Goal: Use online tool/utility: Utilize a website feature to perform a specific function

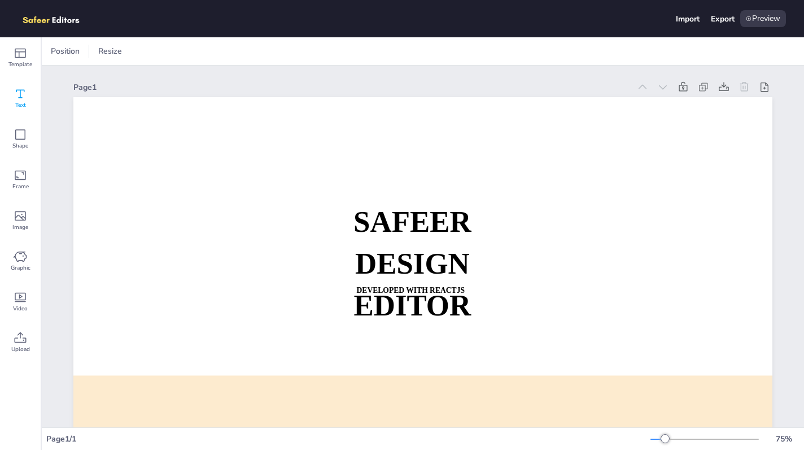
click at [23, 96] on icon at bounding box center [21, 94] width 14 height 14
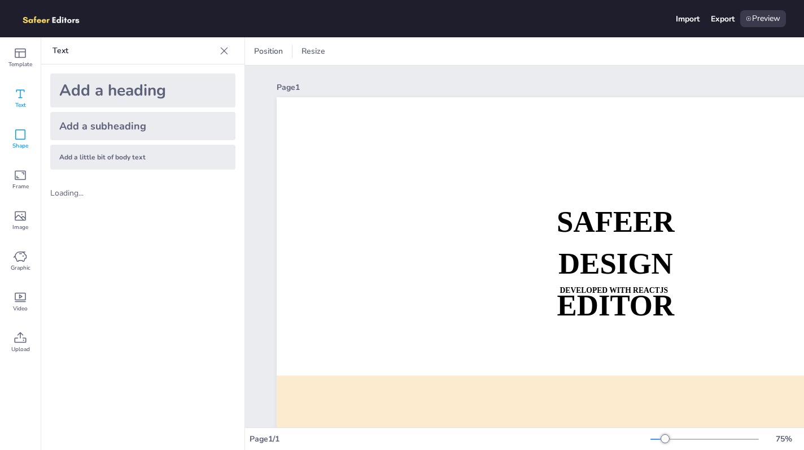
click at [13, 138] on div "Shape" at bounding box center [20, 139] width 41 height 41
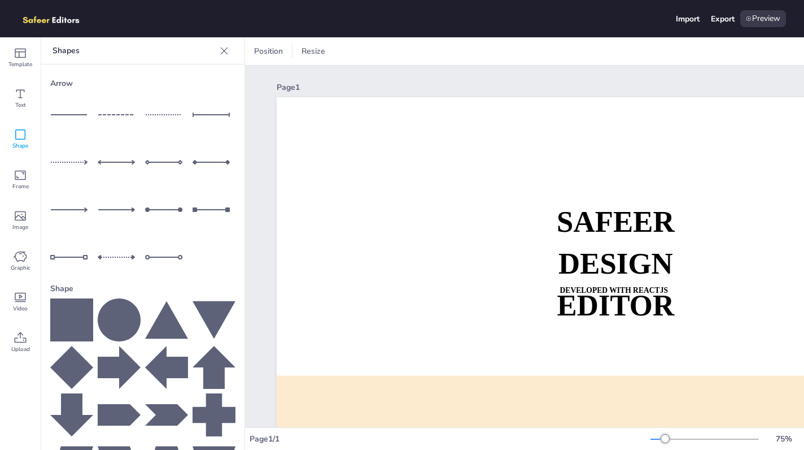
scroll to position [90, 0]
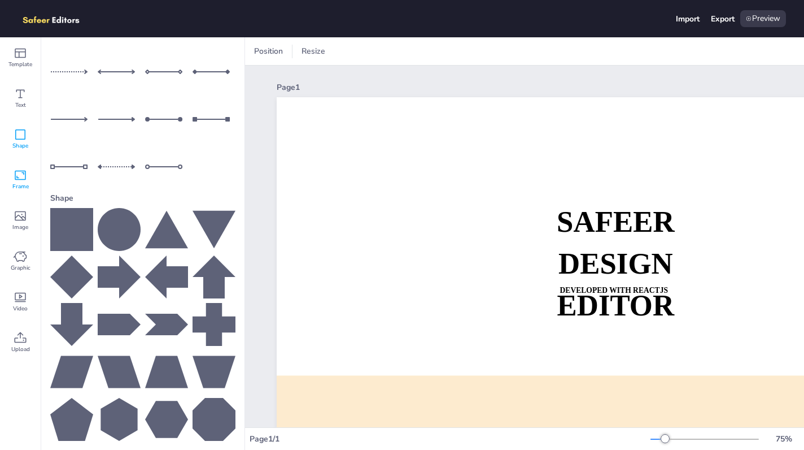
click at [15, 184] on span "Frame" at bounding box center [20, 186] width 16 height 9
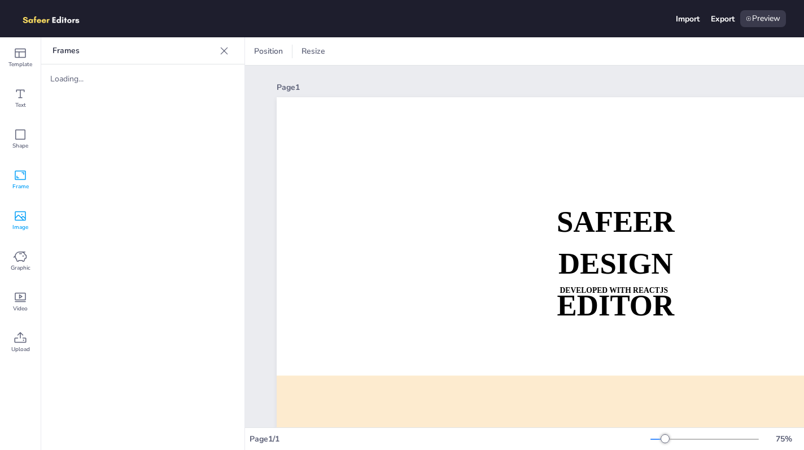
click at [28, 219] on div "Image" at bounding box center [20, 220] width 41 height 41
click at [108, 169] on div "Loading..." at bounding box center [142, 272] width 203 height 334
click at [15, 255] on icon at bounding box center [21, 257] width 14 height 14
click at [24, 311] on span "Video" at bounding box center [20, 308] width 15 height 9
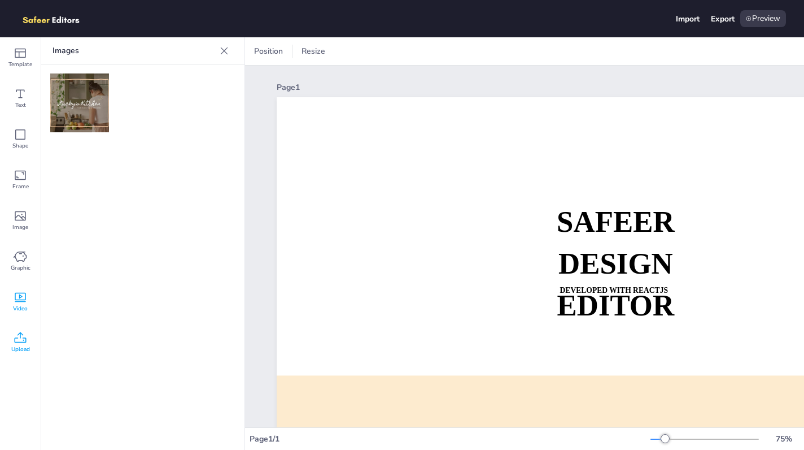
click at [28, 352] on span "Upload" at bounding box center [20, 348] width 19 height 9
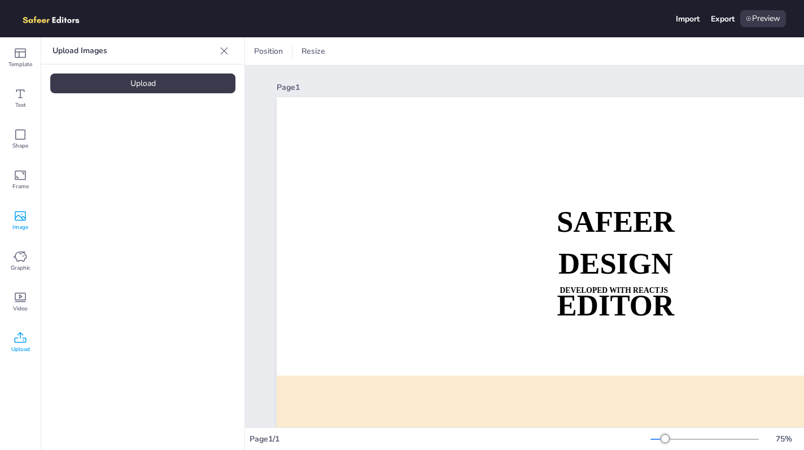
click at [25, 224] on span "Image" at bounding box center [20, 226] width 16 height 9
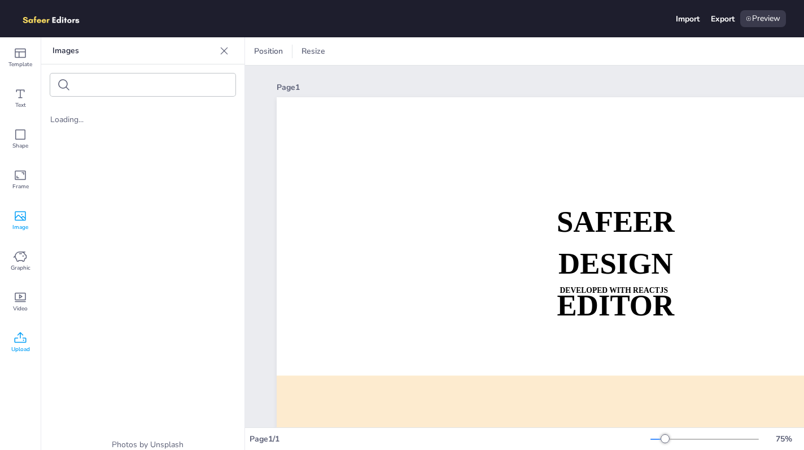
click at [27, 338] on div "Upload" at bounding box center [20, 342] width 41 height 41
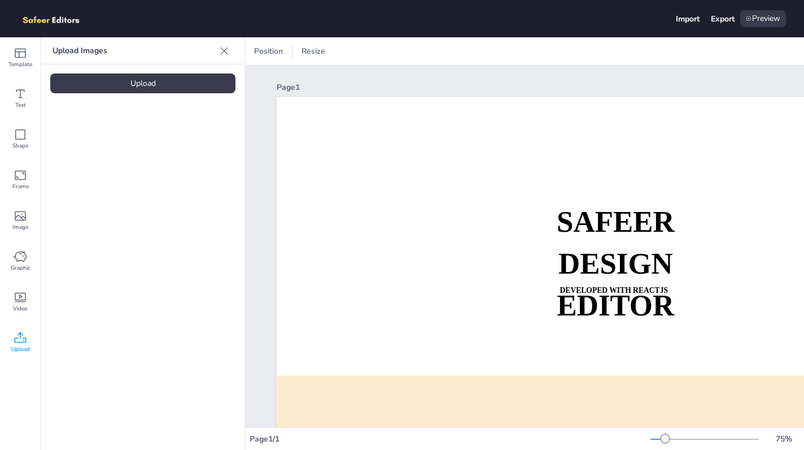
click at [126, 80] on div "Upload" at bounding box center [142, 83] width 185 height 20
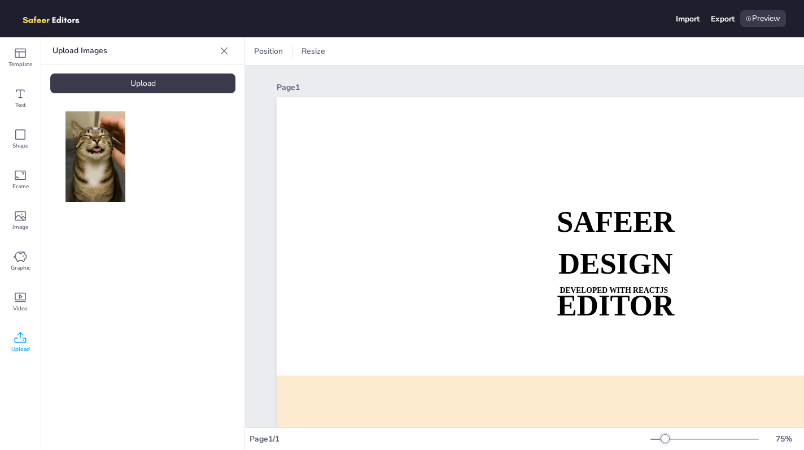
click at [90, 176] on img at bounding box center [96, 156] width 60 height 90
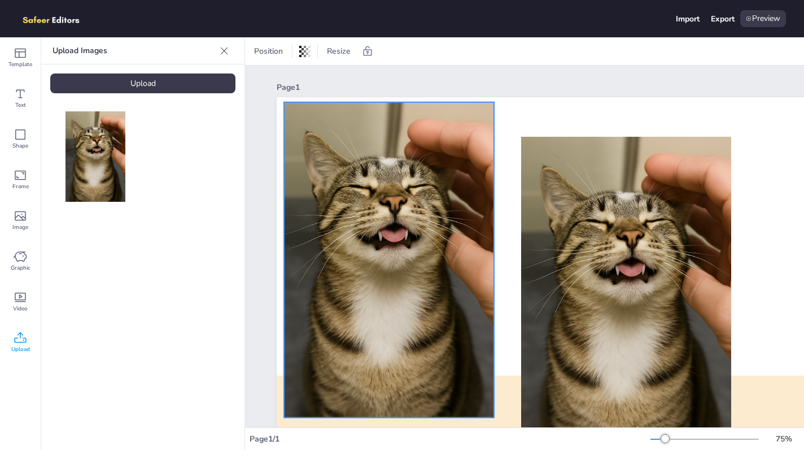
drag, startPoint x: 662, startPoint y: 234, endPoint x: 425, endPoint y: 200, distance: 239.7
click at [425, 200] on div at bounding box center [389, 259] width 210 height 315
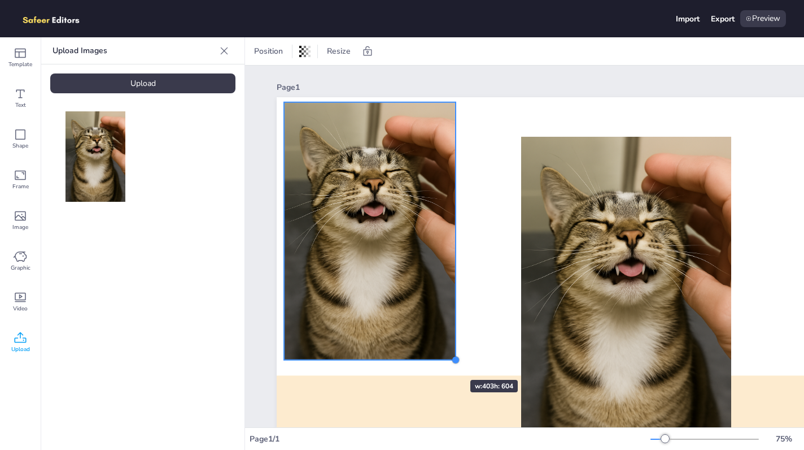
drag, startPoint x: 495, startPoint y: 417, endPoint x: 438, endPoint y: 359, distance: 81.5
click at [438, 359] on div "SAFEER DESIGN EDITOR DEVELOPED WITH REACTJS WHATSAPP: [URL][DOMAIN_NAME][PHONE_…" at bounding box center [626, 294] width 699 height 394
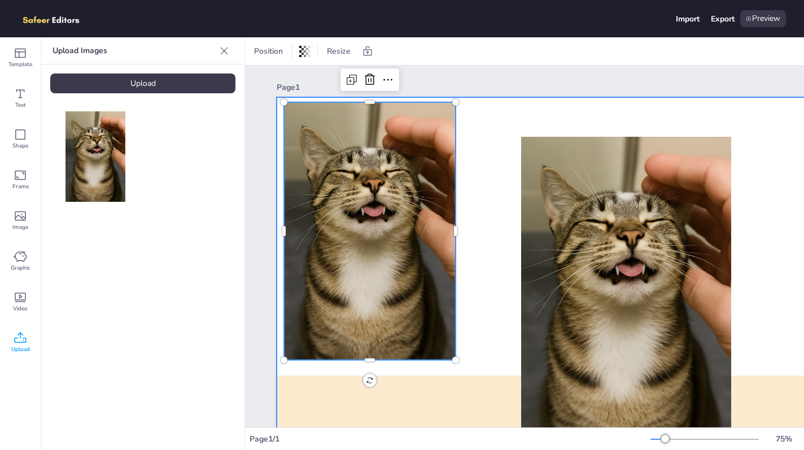
click at [485, 138] on div at bounding box center [626, 294] width 699 height 394
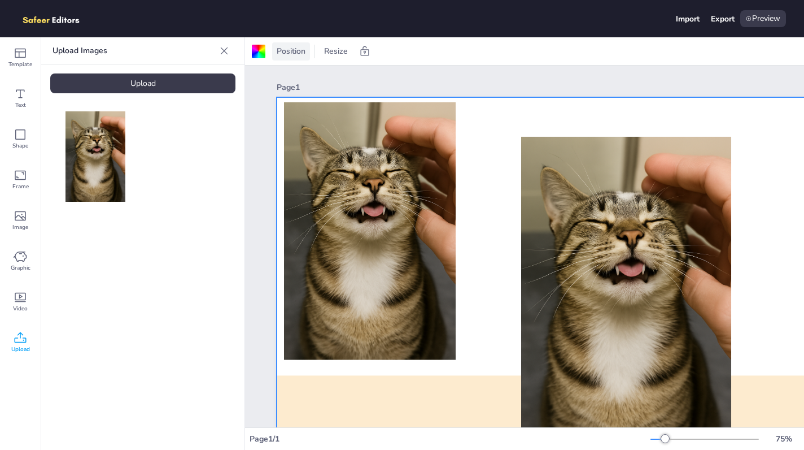
click at [289, 54] on span "Position" at bounding box center [290, 51] width 33 height 11
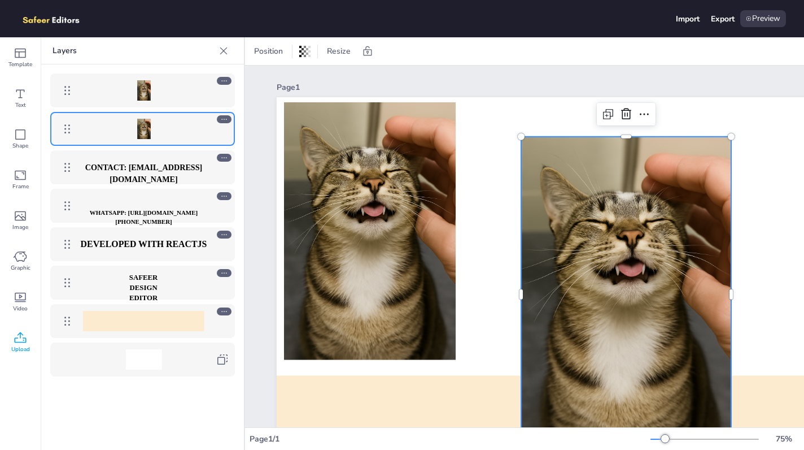
click at [591, 203] on div at bounding box center [626, 294] width 210 height 315
click at [648, 113] on icon at bounding box center [645, 114] width 14 height 14
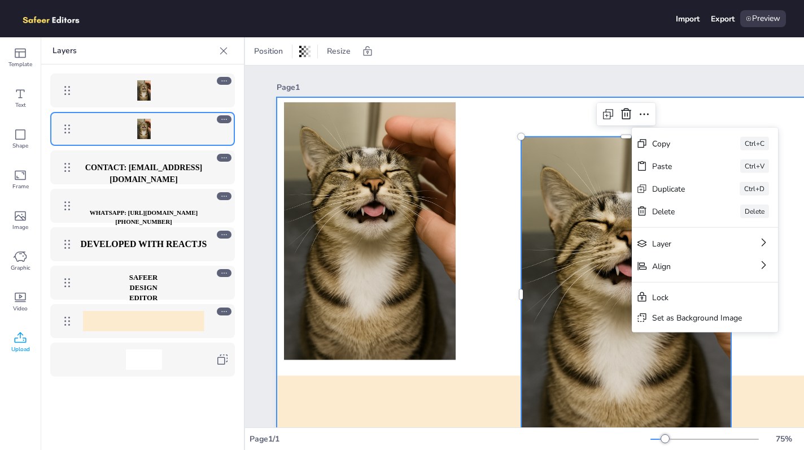
click at [473, 217] on div at bounding box center [626, 294] width 699 height 394
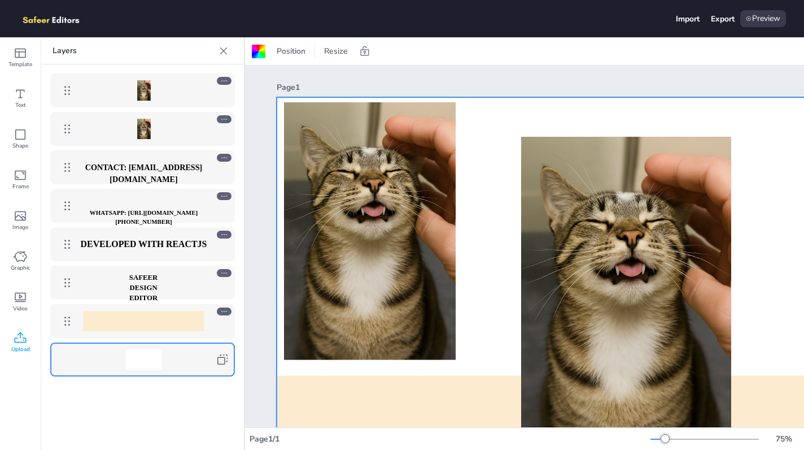
click at [138, 170] on strong "CONTACT: [EMAIL_ADDRESS][DOMAIN_NAME]" at bounding box center [143, 173] width 117 height 21
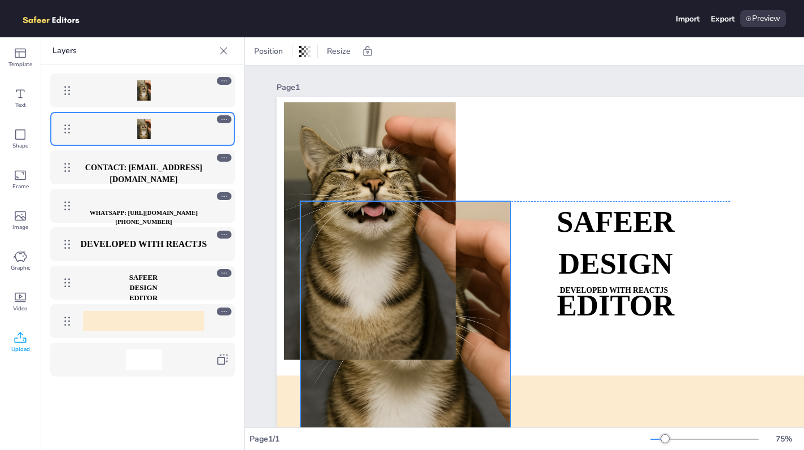
drag, startPoint x: 605, startPoint y: 199, endPoint x: 347, endPoint y: 269, distance: 267.9
click at [347, 97] on div "SAFEER DESIGN EDITOR DEVELOPED WITH REACTJS WHATSAPP: [URL][DOMAIN_NAME][PHONE_…" at bounding box center [626, 97] width 699 height 0
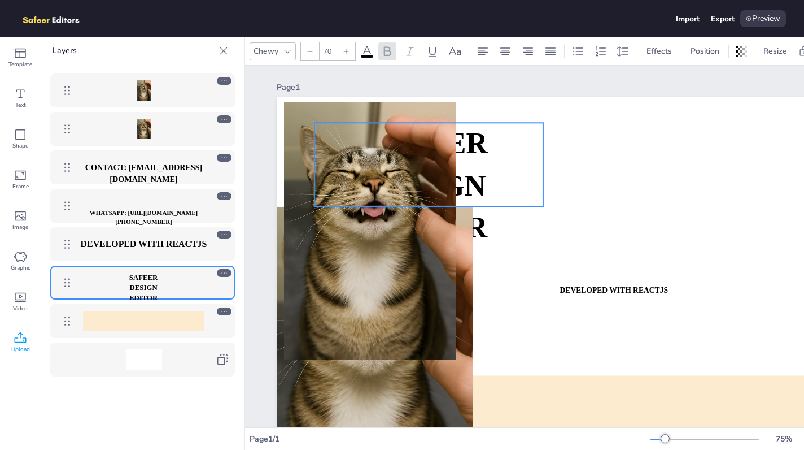
drag, startPoint x: 672, startPoint y: 207, endPoint x: 579, endPoint y: 114, distance: 131.8
click at [487, 127] on strong "SAFEER" at bounding box center [428, 143] width 117 height 33
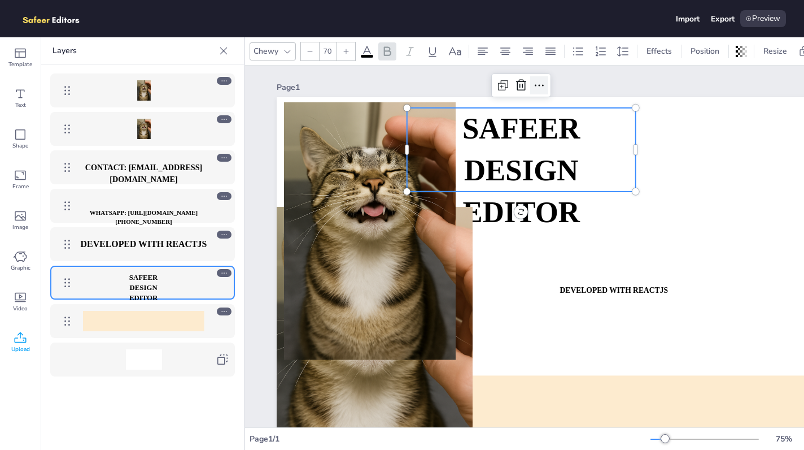
click at [538, 86] on icon at bounding box center [540, 85] width 14 height 14
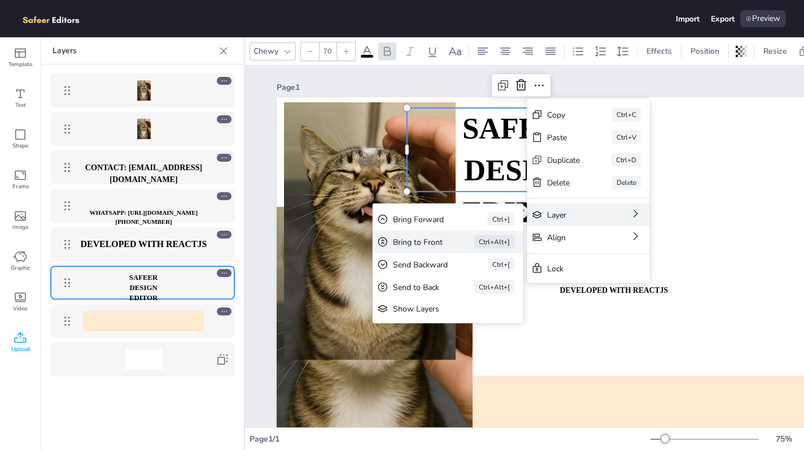
click at [453, 241] on div "Bring to Front Ctrl+Alt+]" at bounding box center [448, 241] width 151 height 23
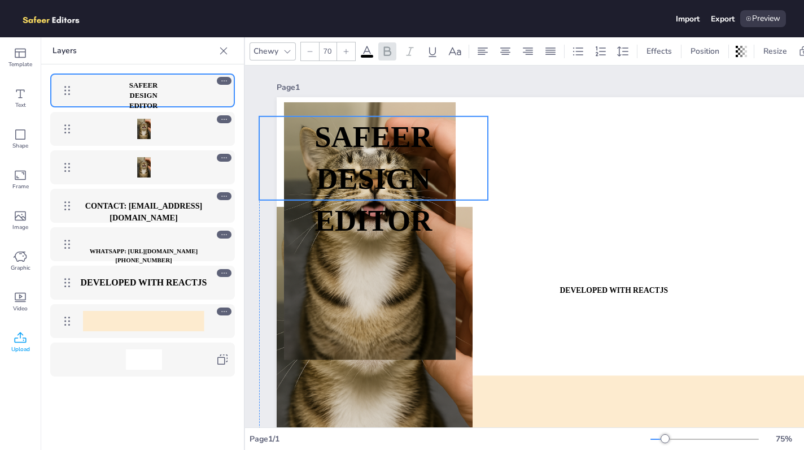
drag, startPoint x: 551, startPoint y: 176, endPoint x: 403, endPoint y: 184, distance: 148.1
click at [403, 184] on strong "DESIGN EDITOR" at bounding box center [373, 199] width 117 height 75
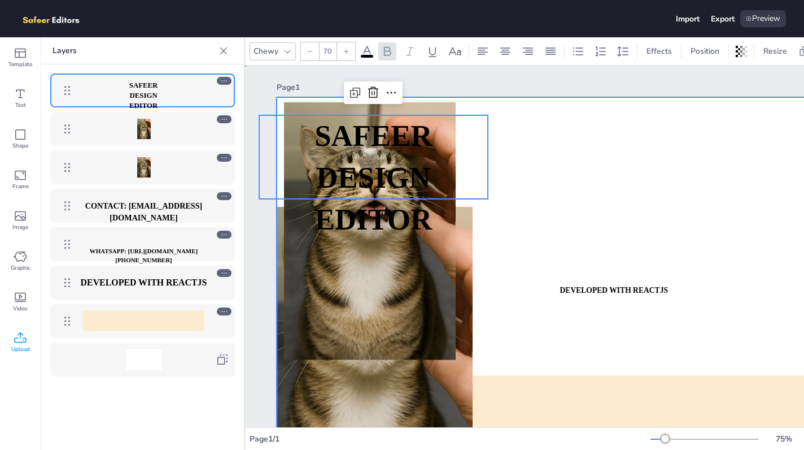
click at [546, 178] on div at bounding box center [626, 294] width 699 height 394
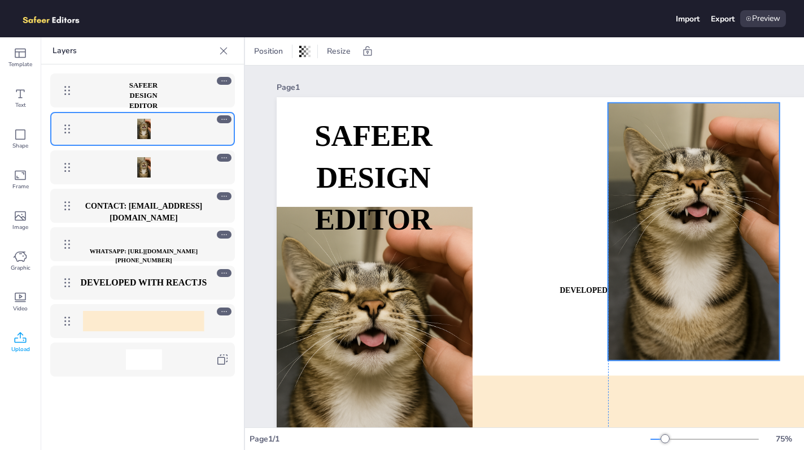
drag, startPoint x: 404, startPoint y: 303, endPoint x: 726, endPoint y: 303, distance: 322.5
click at [726, 303] on div at bounding box center [694, 232] width 172 height 258
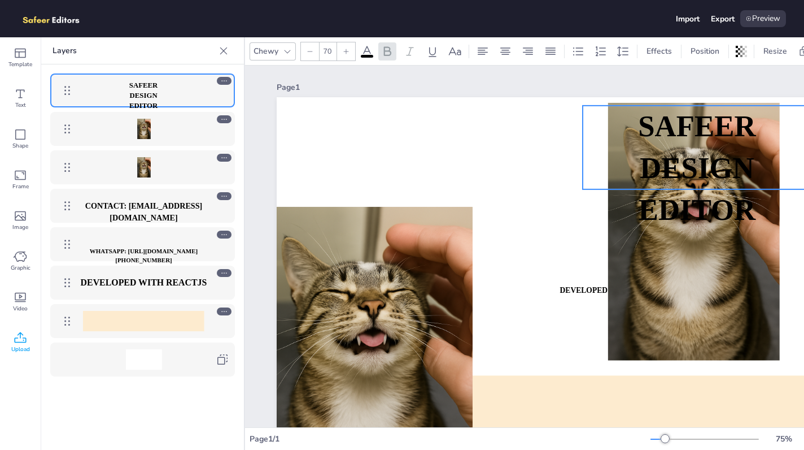
drag, startPoint x: 326, startPoint y: 157, endPoint x: 650, endPoint y: 147, distance: 323.7
click at [650, 147] on div "SAFEER DESIGN EDITOR" at bounding box center [697, 168] width 229 height 125
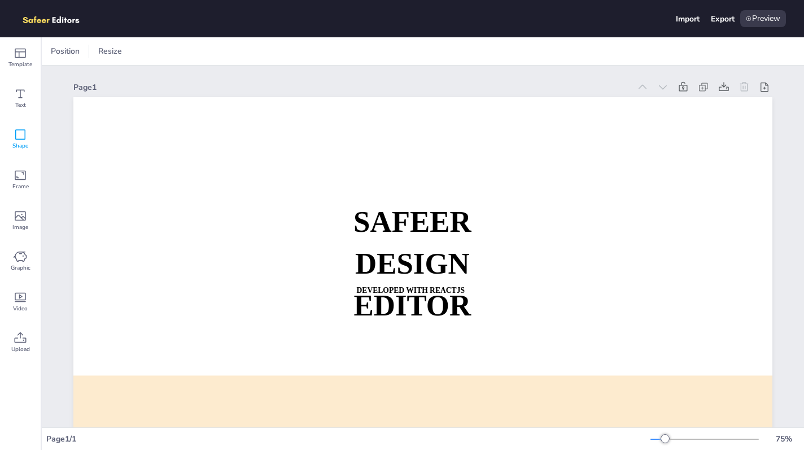
click at [13, 135] on div "Shape" at bounding box center [20, 139] width 41 height 41
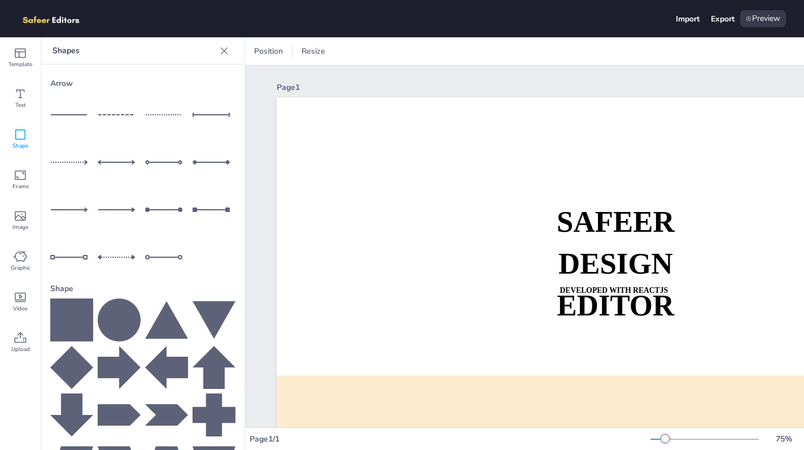
click at [81, 331] on icon at bounding box center [71, 319] width 43 height 43
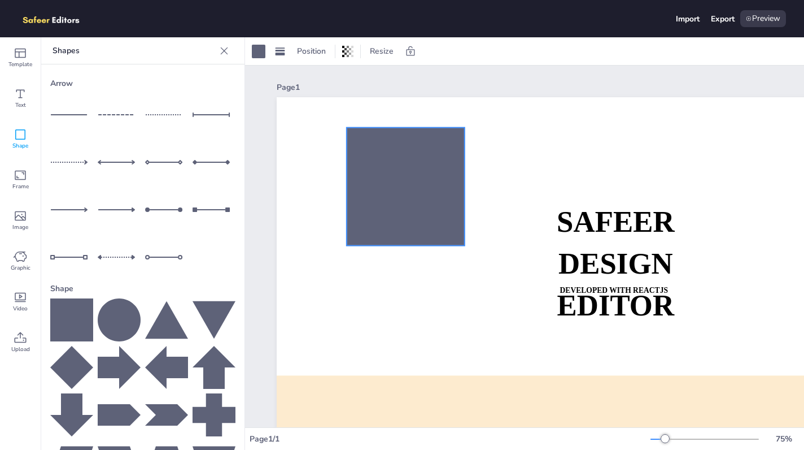
drag, startPoint x: 664, startPoint y: 321, endPoint x: 399, endPoint y: 169, distance: 306.1
click at [399, 169] on div at bounding box center [406, 187] width 118 height 118
click at [25, 102] on span "Text" at bounding box center [20, 105] width 11 height 9
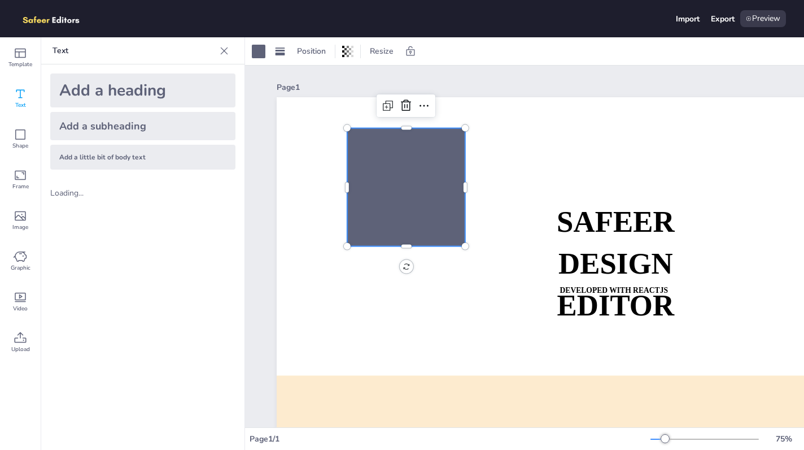
click at [139, 88] on div "Add a heading" at bounding box center [142, 90] width 185 height 34
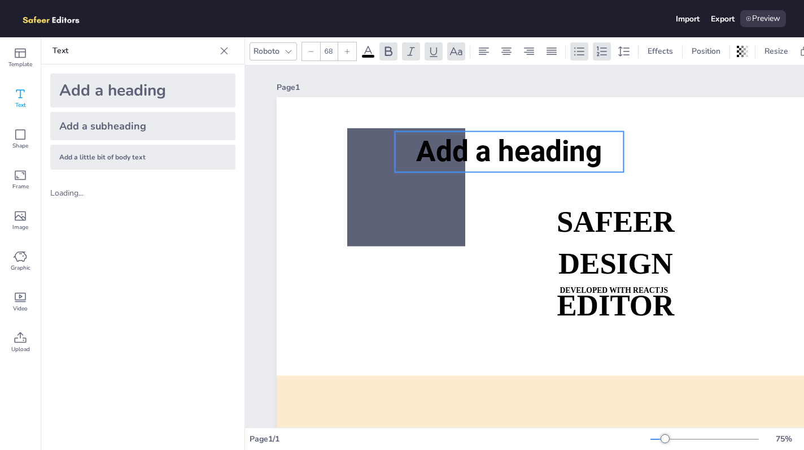
drag, startPoint x: 557, startPoint y: 229, endPoint x: 451, endPoint y: 151, distance: 131.7
click at [451, 151] on span "Add a heading" at bounding box center [509, 151] width 186 height 34
click at [23, 179] on icon at bounding box center [20, 176] width 11 height 10
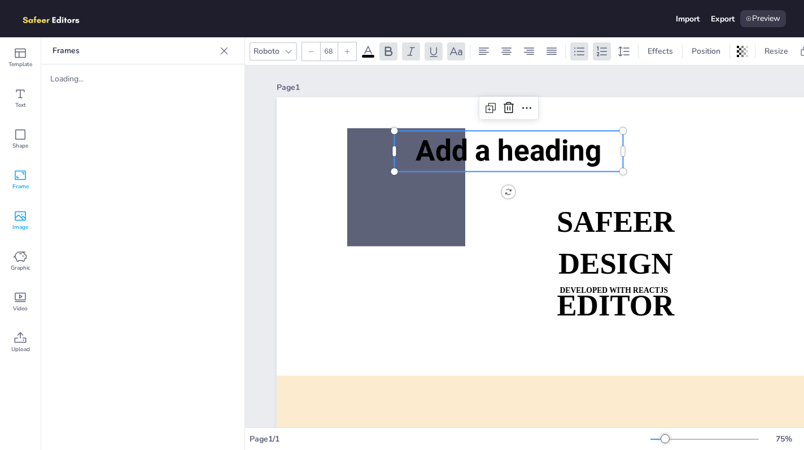
click at [23, 213] on icon at bounding box center [21, 216] width 14 height 14
click at [23, 248] on div "Graphic" at bounding box center [20, 261] width 41 height 41
click at [101, 220] on div "Loading..." at bounding box center [142, 277] width 203 height 344
click at [23, 309] on span "Video" at bounding box center [20, 308] width 15 height 9
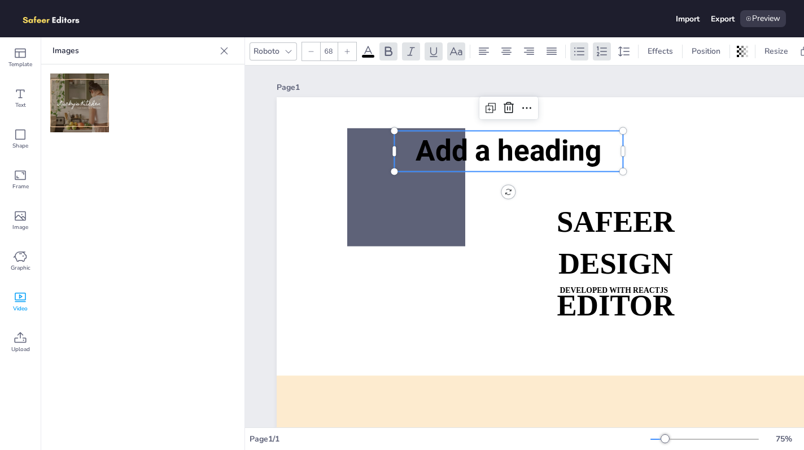
click at [184, 206] on div "Images" at bounding box center [142, 243] width 203 height 412
click at [761, 19] on div "Preview" at bounding box center [763, 18] width 46 height 17
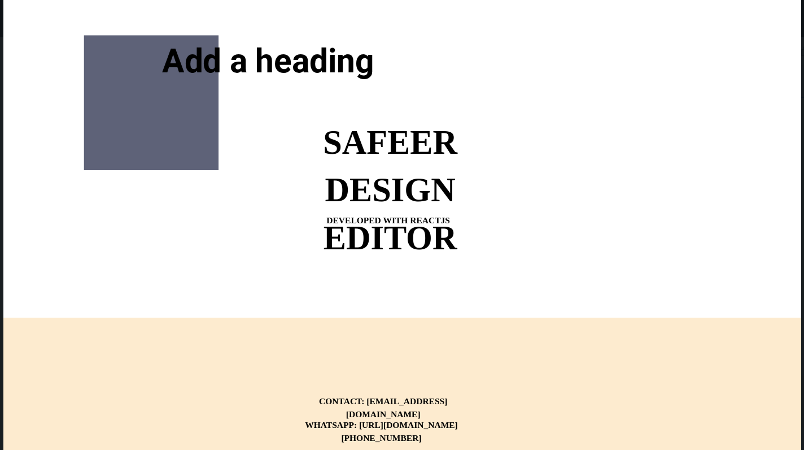
click at [665, 91] on div at bounding box center [402, 225] width 798 height 450
click at [165, 106] on div at bounding box center [151, 102] width 135 height 135
click at [207, 96] on div at bounding box center [151, 102] width 135 height 135
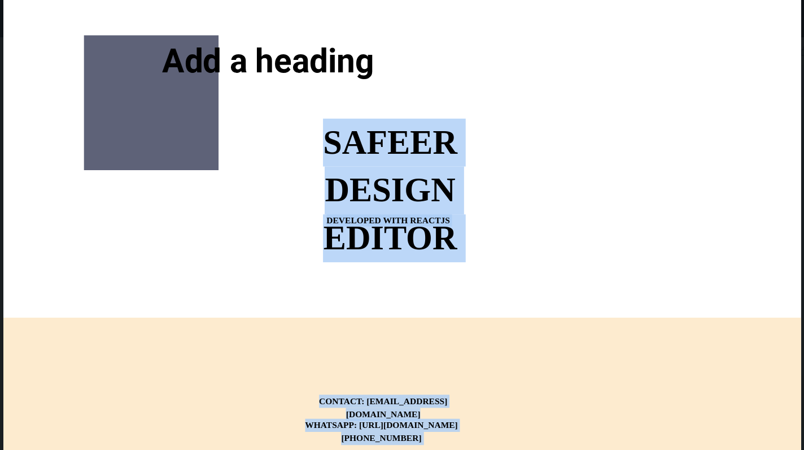
drag, startPoint x: 207, startPoint y: 96, endPoint x: 294, endPoint y: 95, distance: 87.5
click at [294, 0] on div "SAFEER DESIGN EDITOR DEVELOPED WITH REACTJS WHATSAPP: [URL][DOMAIN_NAME][PHONE_…" at bounding box center [346, 0] width 687 height 0
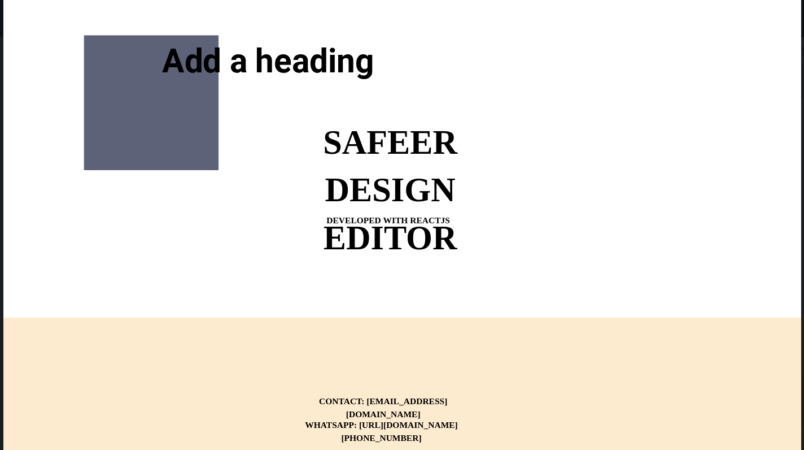
click at [524, 109] on div at bounding box center [402, 225] width 798 height 450
drag, startPoint x: 524, startPoint y: 109, endPoint x: 220, endPoint y: 114, distance: 303.9
click at [220, 114] on div at bounding box center [402, 225] width 798 height 450
click at [335, 175] on strong "DESIGN EDITOR" at bounding box center [390, 213] width 134 height 85
click at [351, 204] on strong "DESIGN EDITOR" at bounding box center [390, 213] width 134 height 85
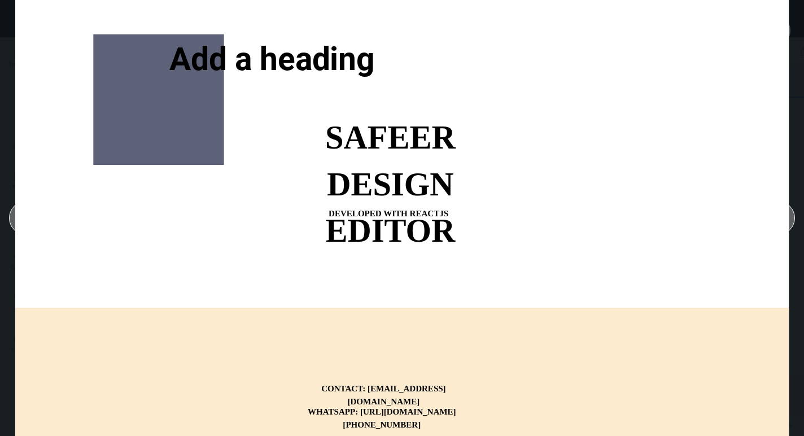
drag, startPoint x: 351, startPoint y: 204, endPoint x: 447, endPoint y: 112, distance: 133.4
click at [447, 0] on div "SAFEER DESIGN EDITOR DEVELOPED WITH REACTJS WHATSAPP: [URL][DOMAIN_NAME][PHONE_…" at bounding box center [338, 0] width 647 height 0
click at [797, 76] on div "SAFEER DESIGN EDITOR DEVELOPED WITH REACTJS WHATSAPP: [URL][DOMAIN_NAME][PHONE_…" at bounding box center [402, 218] width 804 height 436
